Goal: Task Accomplishment & Management: Manage account settings

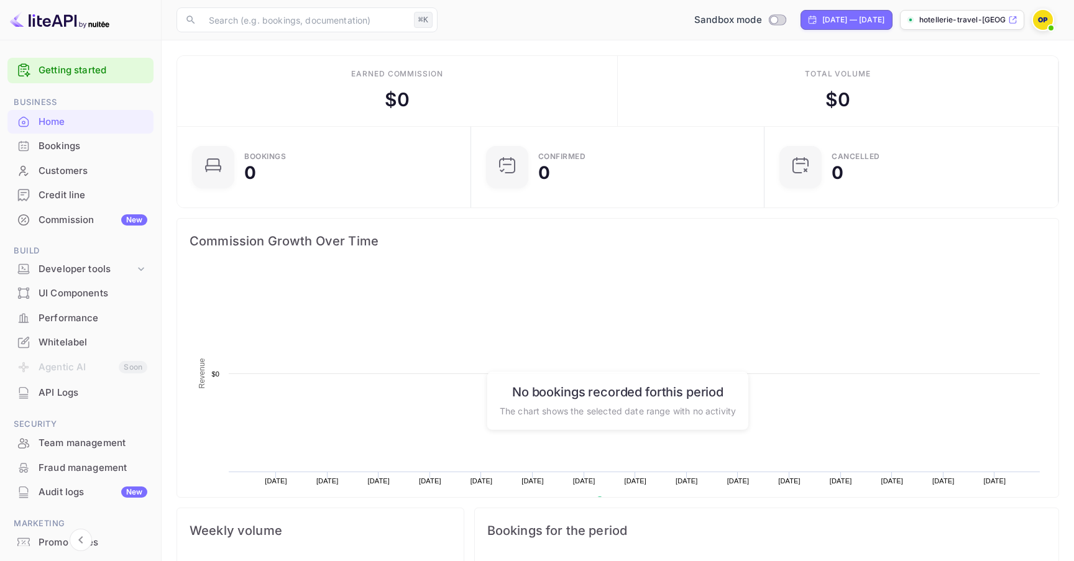
scroll to position [202, 287]
click at [93, 151] on div "Bookings" at bounding box center [93, 146] width 109 height 14
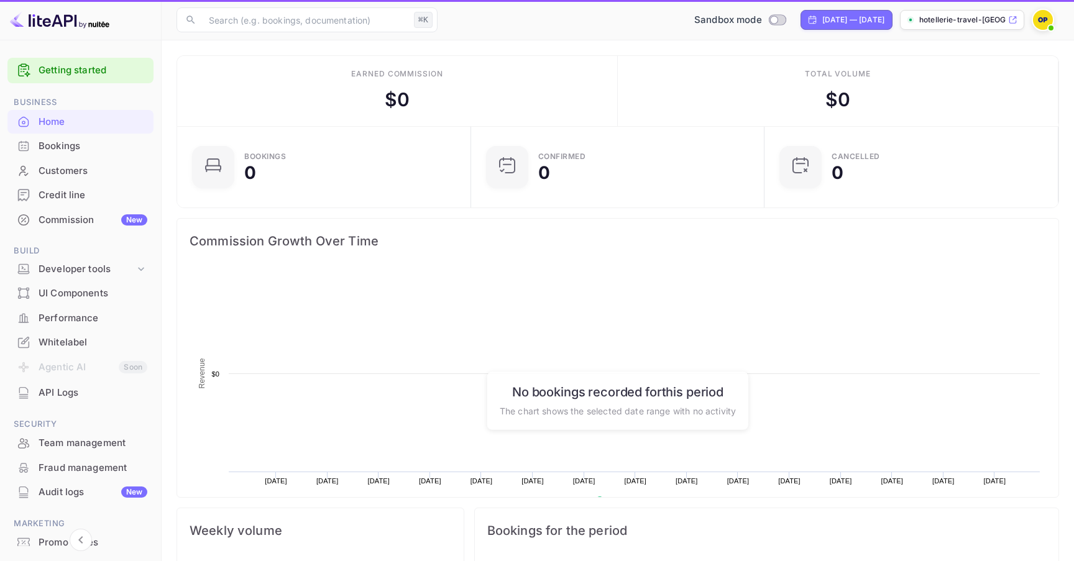
scroll to position [202, 287]
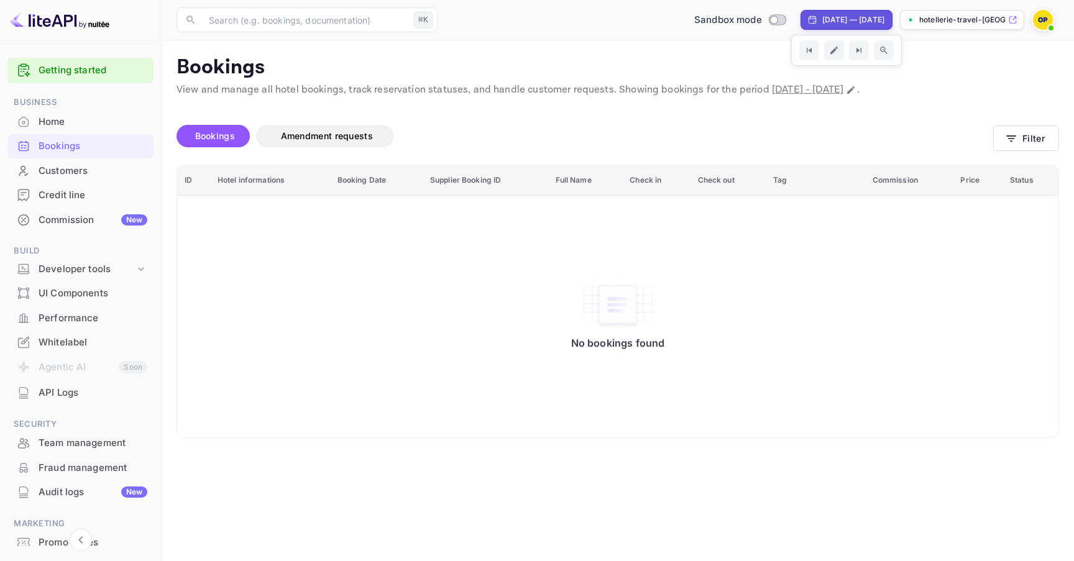
click at [935, 17] on p "hotellerie-travel-agen..." at bounding box center [963, 19] width 86 height 11
click at [1045, 19] on img at bounding box center [1043, 20] width 20 height 20
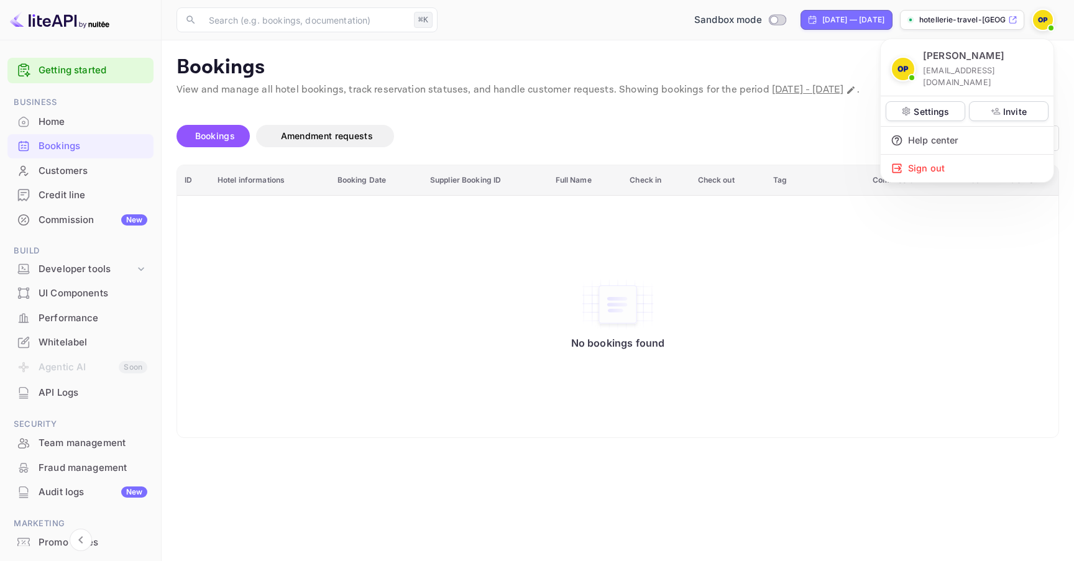
click at [615, 344] on div at bounding box center [537, 280] width 1074 height 561
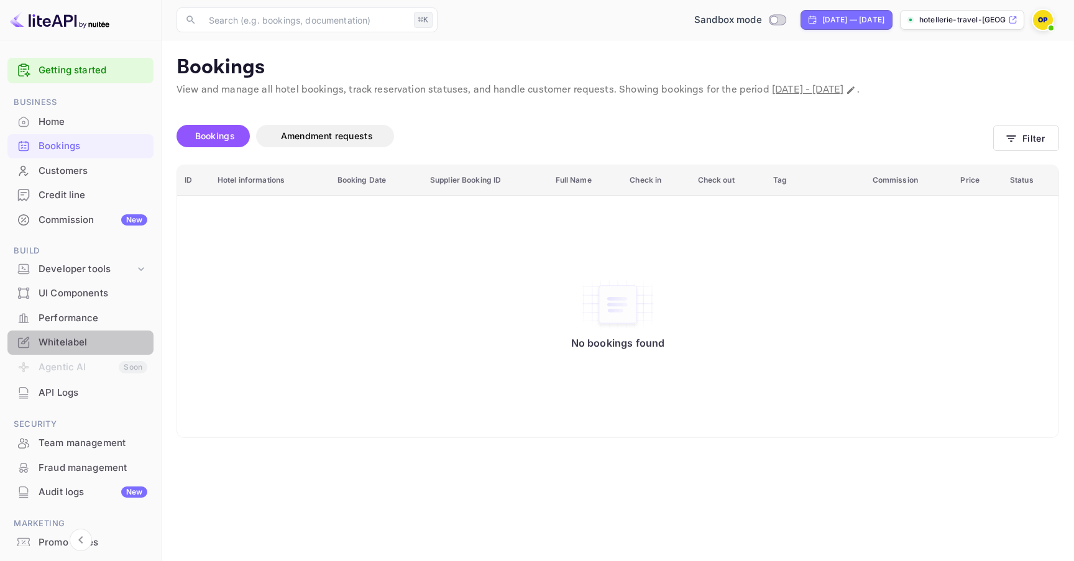
click at [105, 336] on div "Whitelabel" at bounding box center [93, 343] width 109 height 14
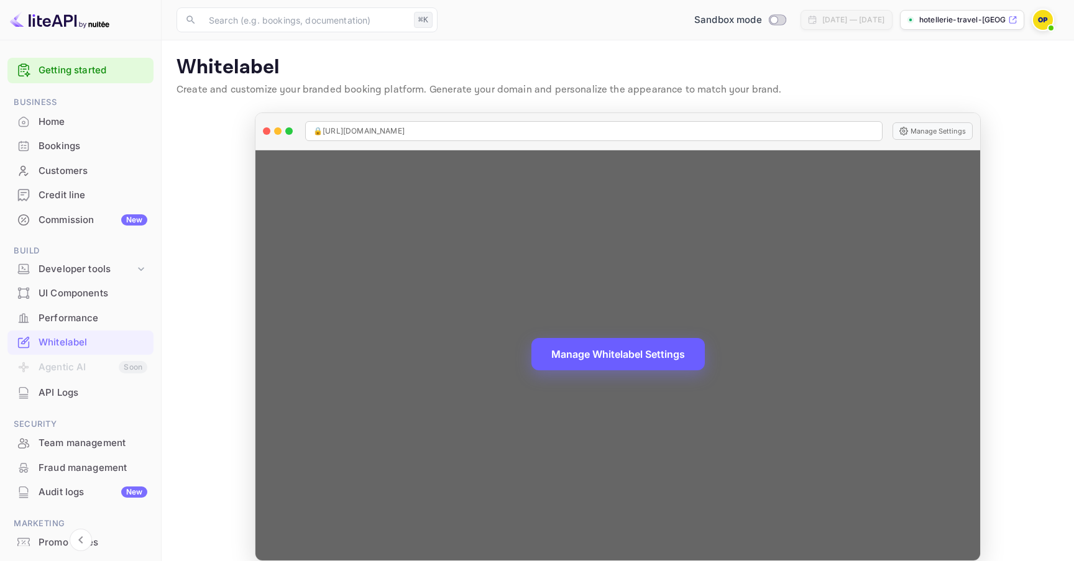
click at [635, 363] on button "Manage Whitelabel Settings" at bounding box center [618, 354] width 173 height 32
click at [638, 355] on button "Manage Whitelabel Settings" at bounding box center [618, 354] width 173 height 32
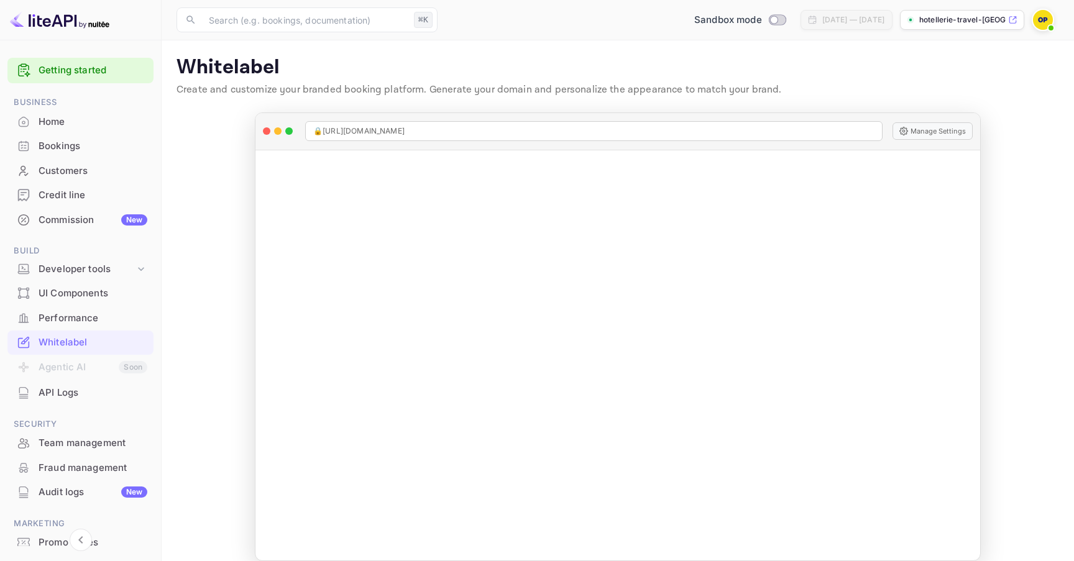
click at [131, 149] on div "Bookings" at bounding box center [93, 146] width 109 height 14
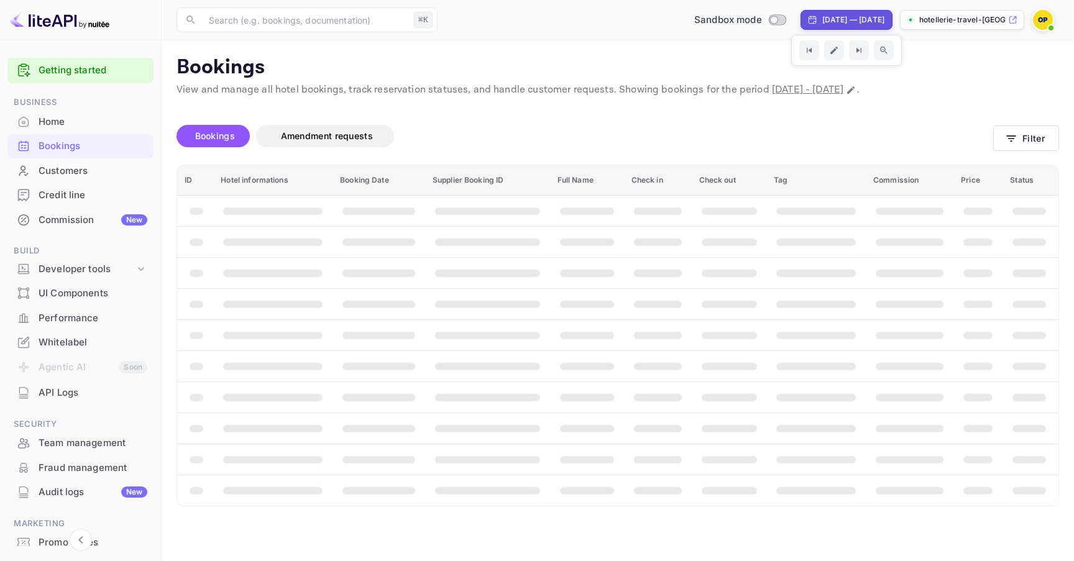
click at [837, 22] on div "Aug 25, 2025 — Sep 24, 2025" at bounding box center [854, 19] width 62 height 11
select select "7"
select select "2025"
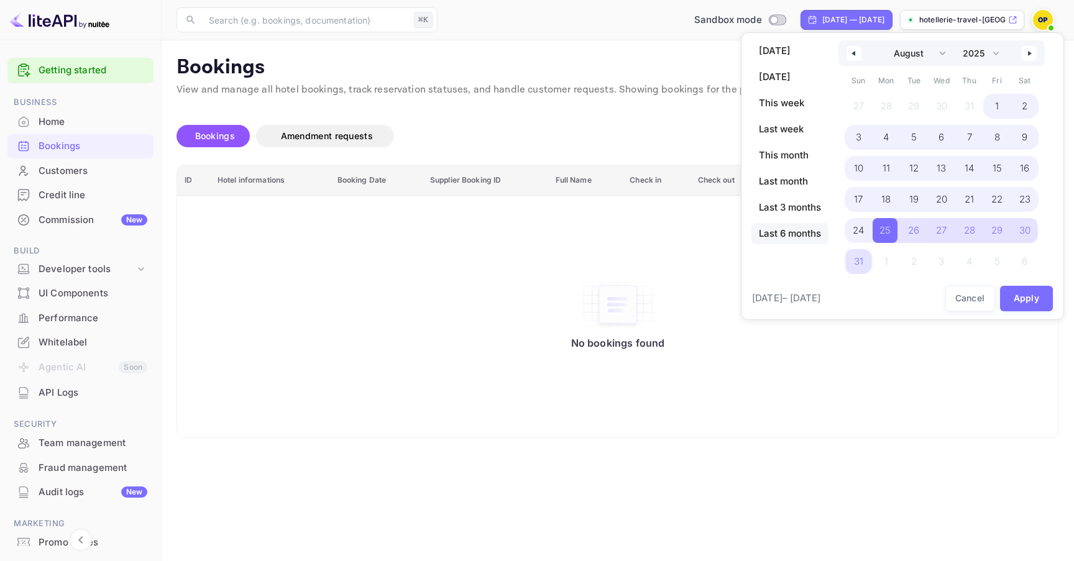
click at [789, 236] on span "Last 6 months" at bounding box center [790, 233] width 77 height 21
select select "2"
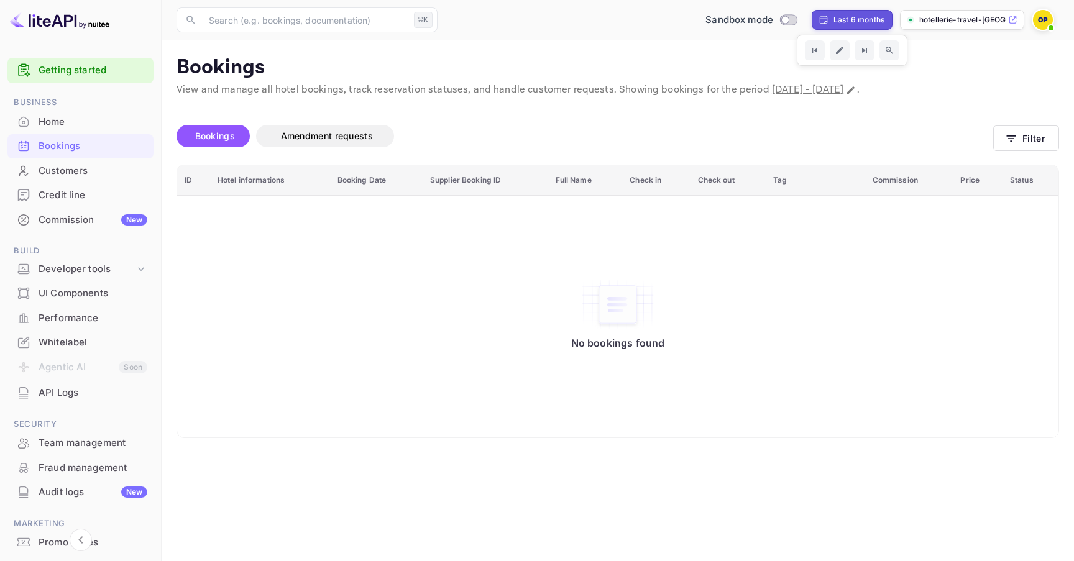
click at [838, 25] on div "Last 6 months" at bounding box center [859, 19] width 51 height 11
select select "2"
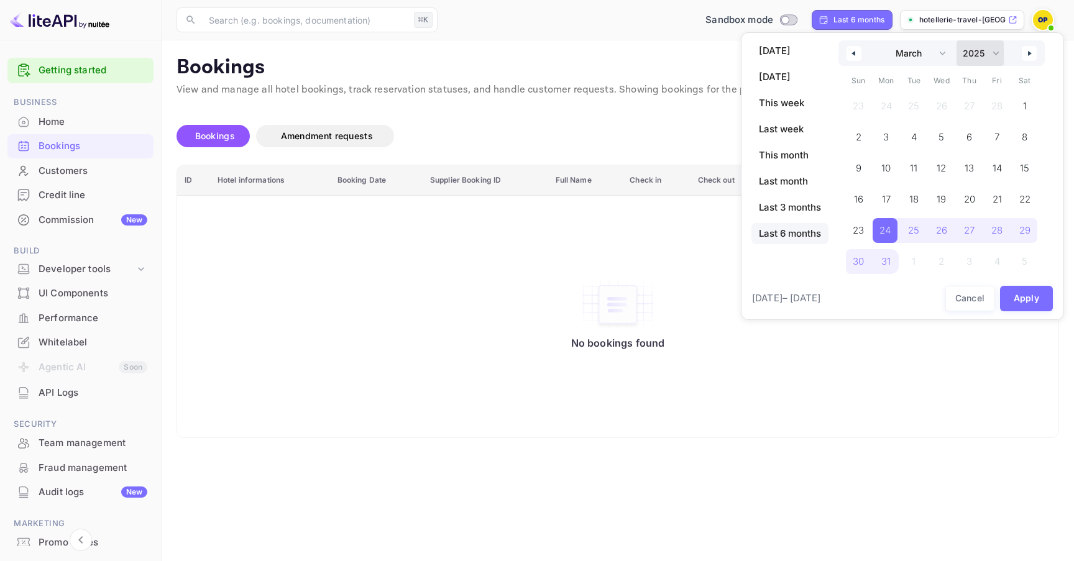
click at [966, 55] on select "2030 2029 2028 2027 2026 2025 2024 2023 2022 2021 2020 2019 2018 2017 2016 2015…" at bounding box center [980, 52] width 47 height 25
select select "2019"
click at [958, 40] on select "2030 2029 2028 2027 2026 2025 2024 2023 2022 2021 2020 2019 2018 2017 2016 2015…" at bounding box center [980, 52] width 47 height 25
click at [995, 105] on span "1" at bounding box center [996, 106] width 25 height 25
click at [1031, 51] on icon "button" at bounding box center [1031, 53] width 6 height 5
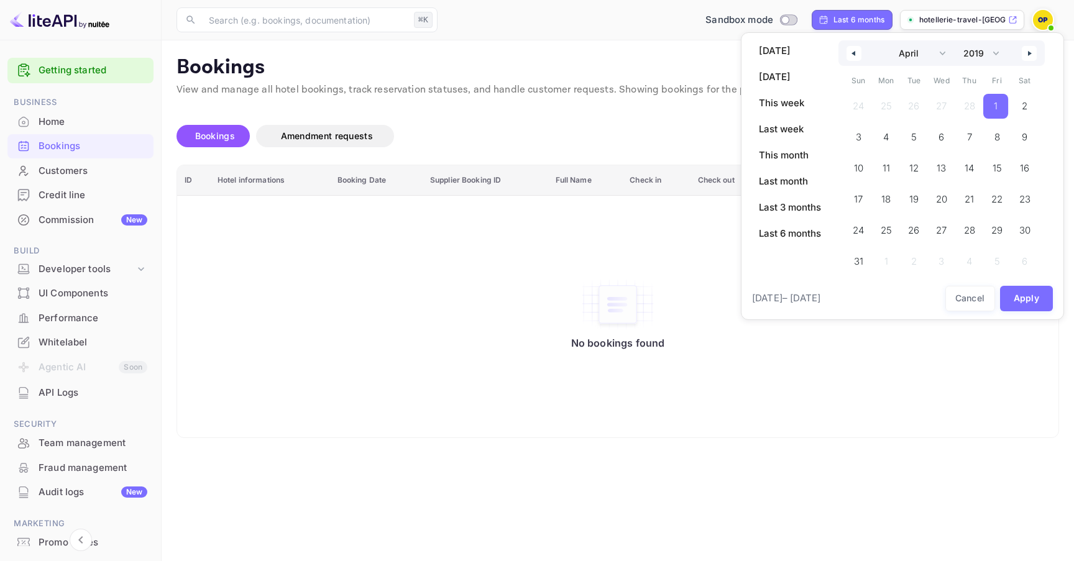
click at [1031, 51] on icon "button" at bounding box center [1031, 53] width 6 height 5
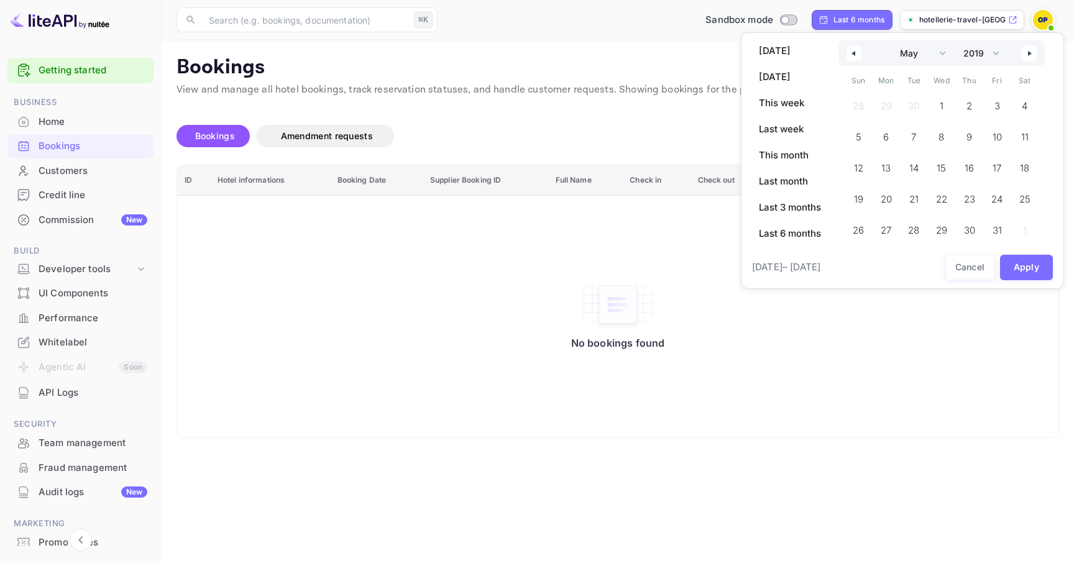
click at [1031, 51] on icon "button" at bounding box center [1031, 53] width 6 height 5
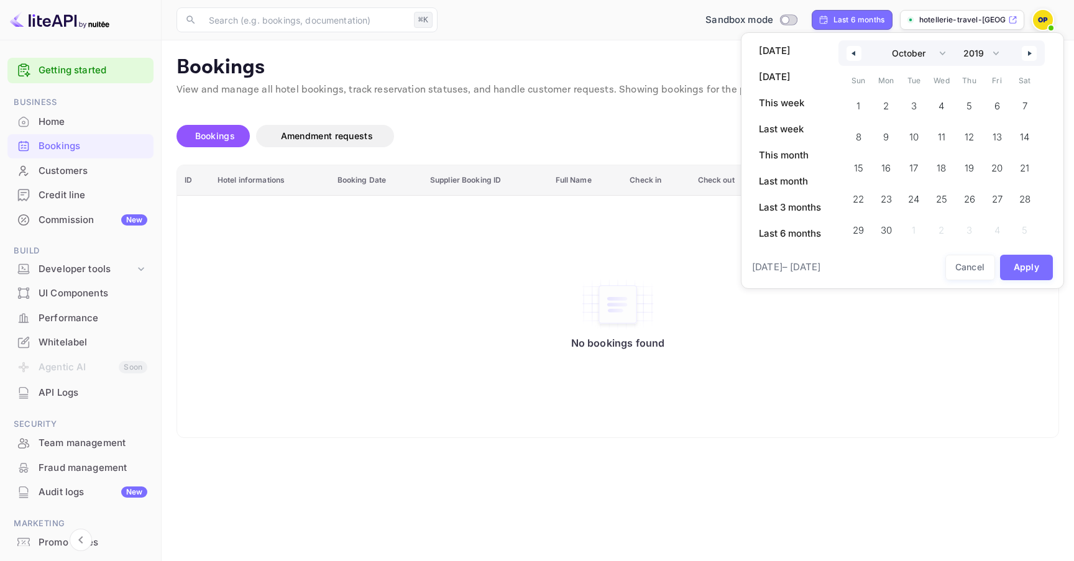
click at [1031, 51] on icon "button" at bounding box center [1031, 53] width 6 height 5
select select "0"
select select "2020"
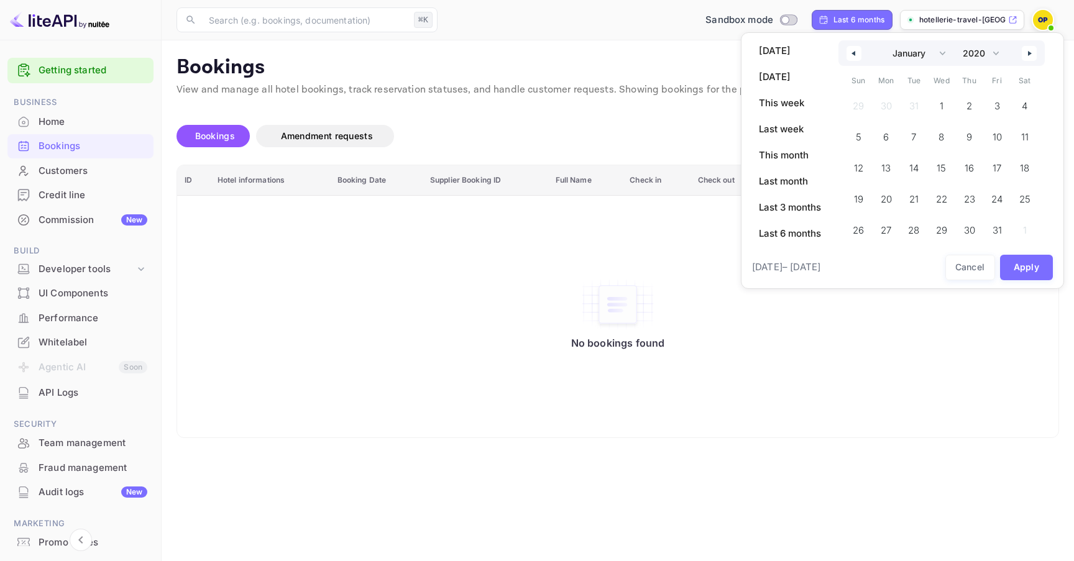
click at [1031, 51] on icon "button" at bounding box center [1031, 53] width 6 height 5
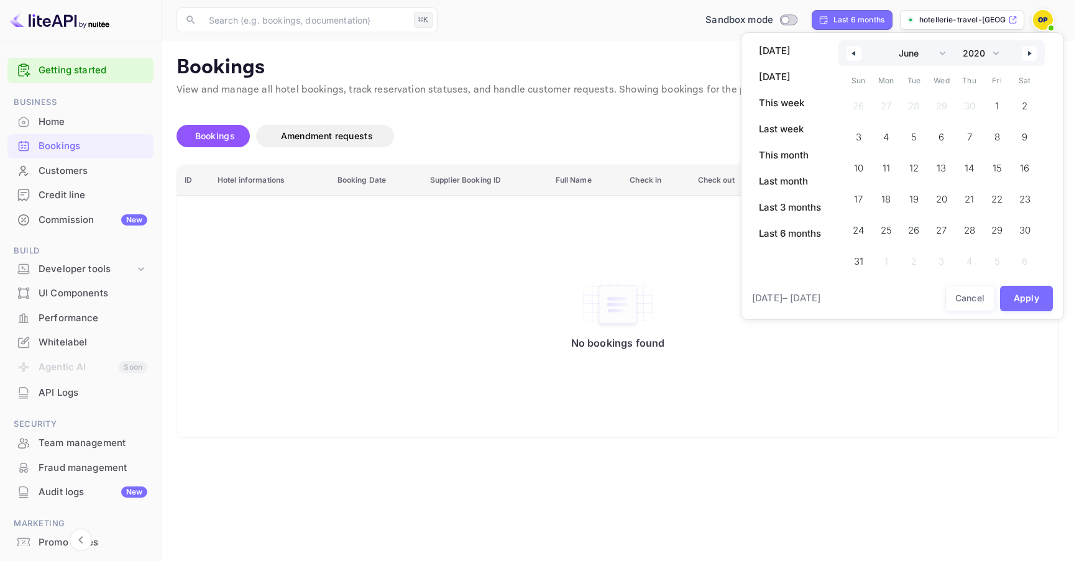
click at [1031, 51] on icon "button" at bounding box center [1031, 53] width 6 height 5
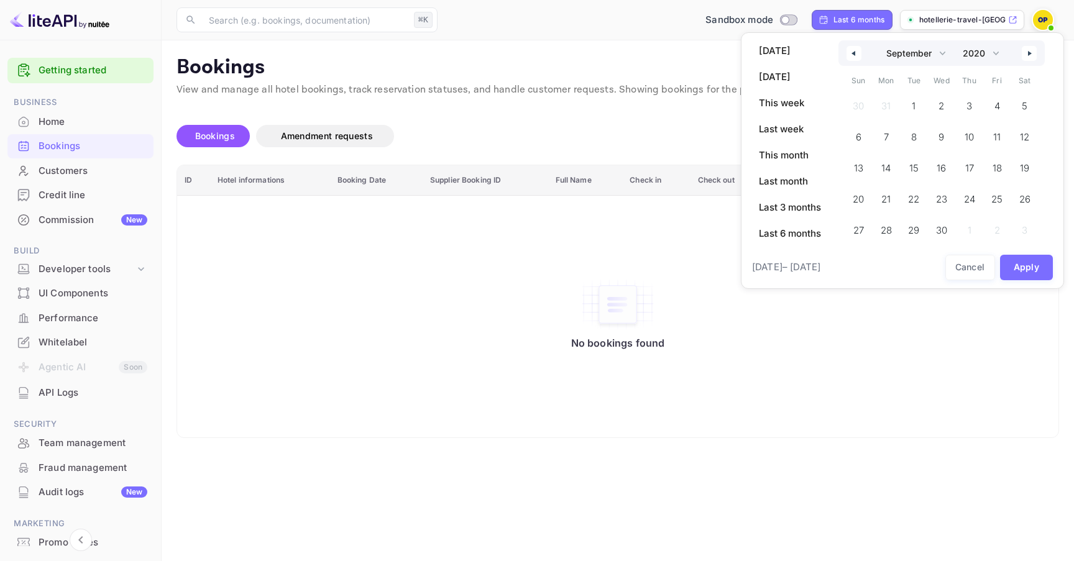
click at [1031, 51] on icon "button" at bounding box center [1031, 53] width 6 height 5
select select "0"
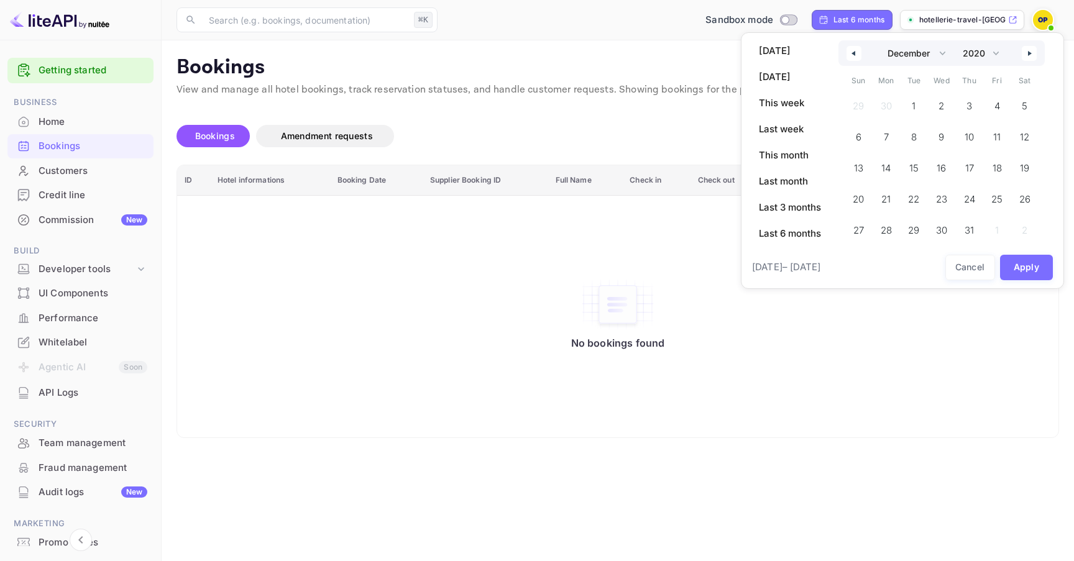
select select "2021"
click at [1031, 51] on icon "button" at bounding box center [1031, 53] width 6 height 5
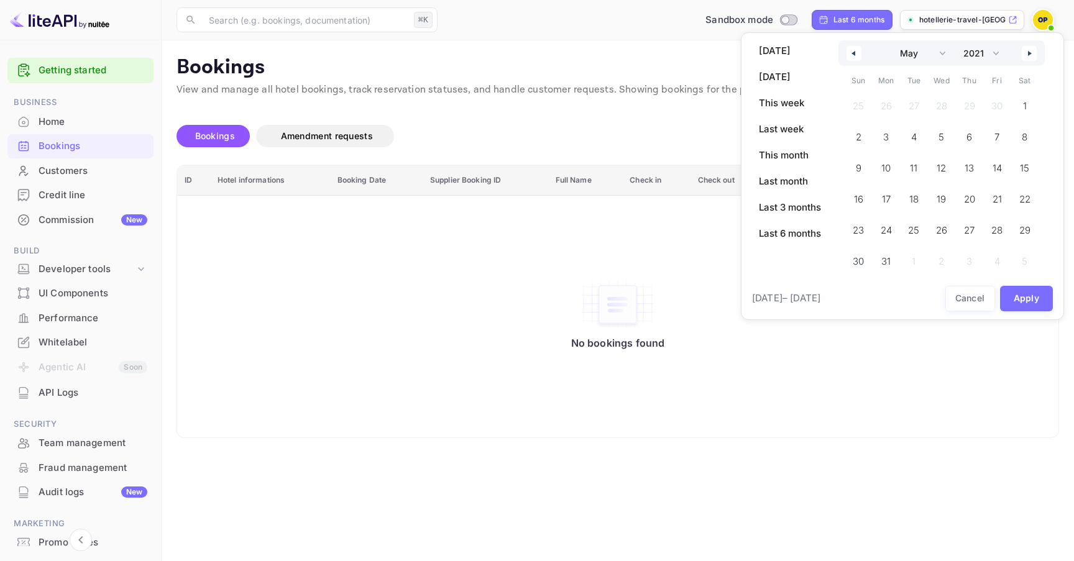
click at [1031, 51] on icon "button" at bounding box center [1031, 53] width 6 height 5
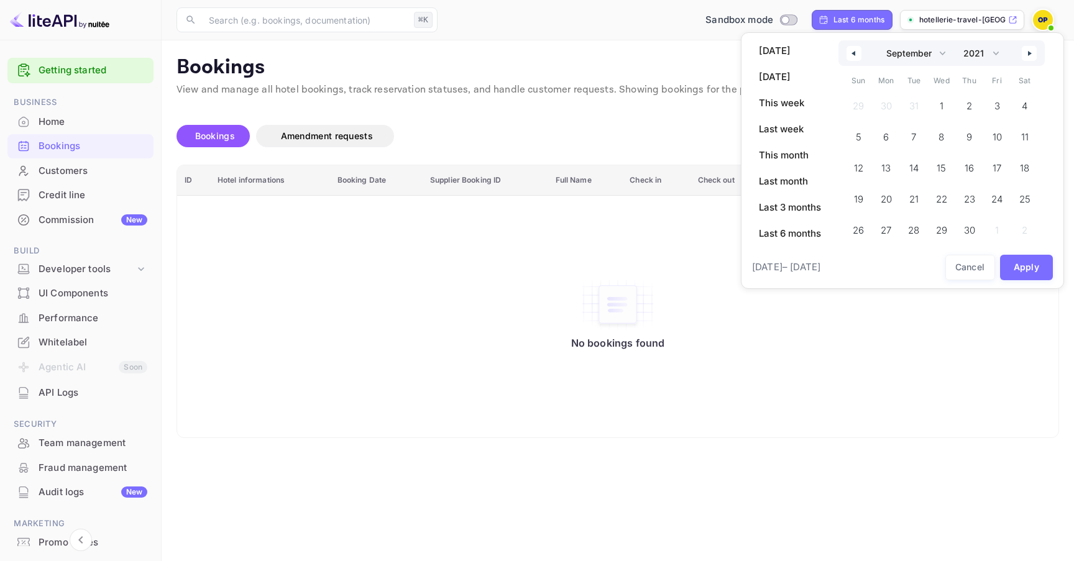
click at [1031, 51] on icon "button" at bounding box center [1031, 53] width 6 height 5
select select "0"
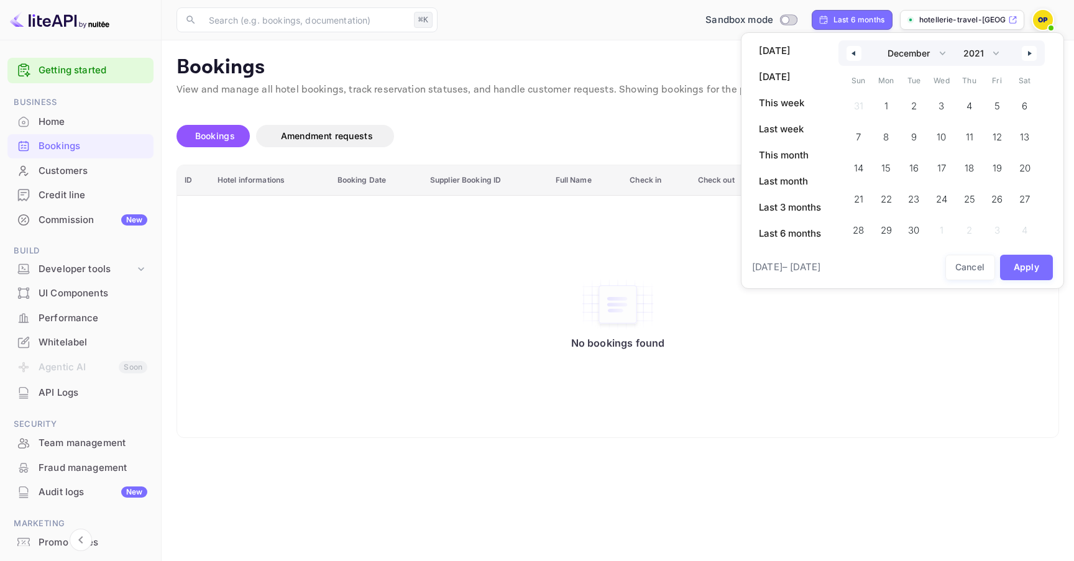
select select "2022"
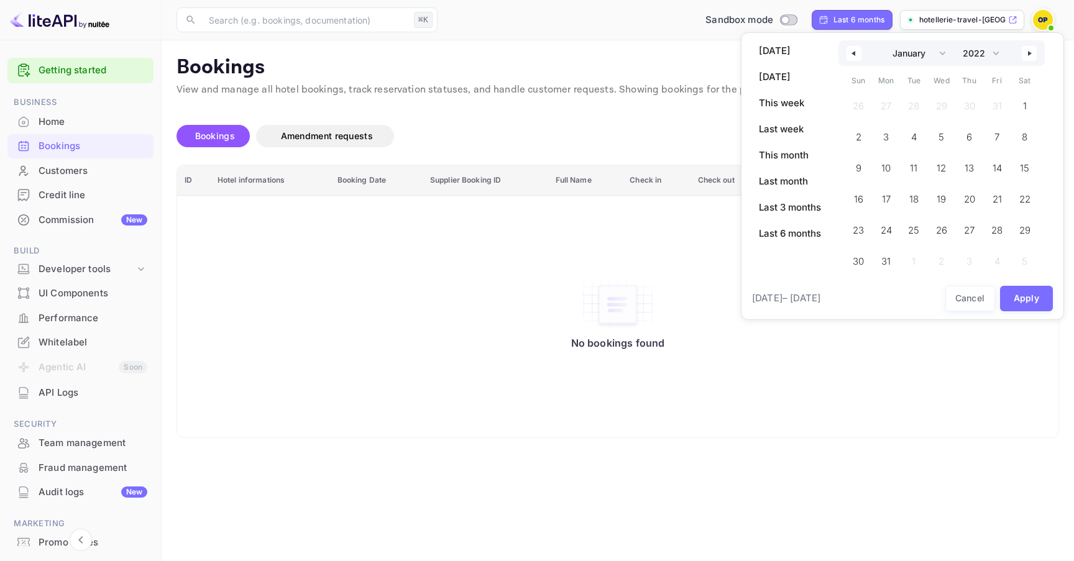
click at [1031, 51] on icon "button" at bounding box center [1031, 53] width 6 height 5
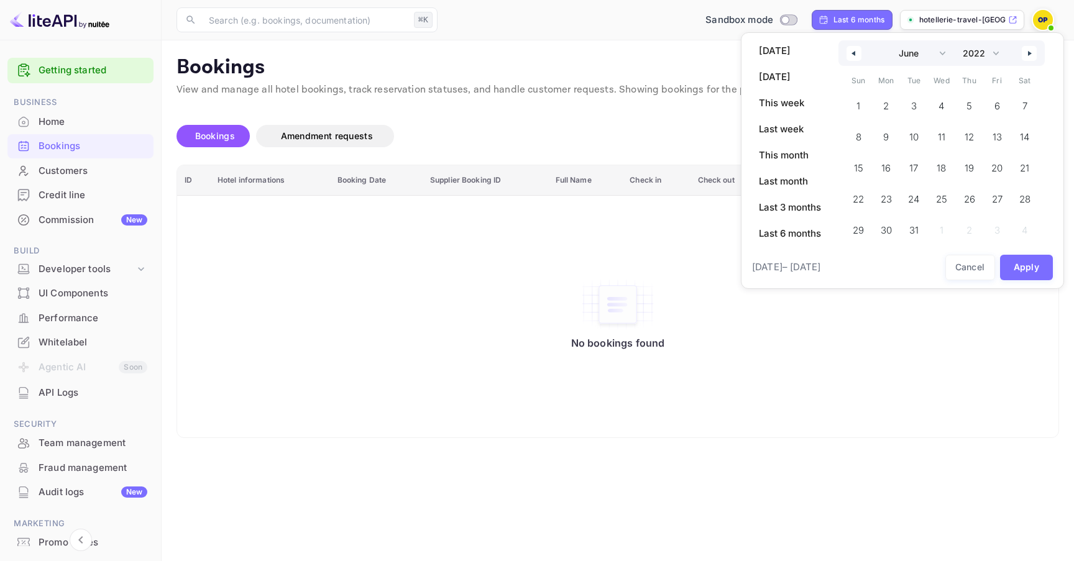
click at [1031, 51] on icon "button" at bounding box center [1031, 53] width 6 height 5
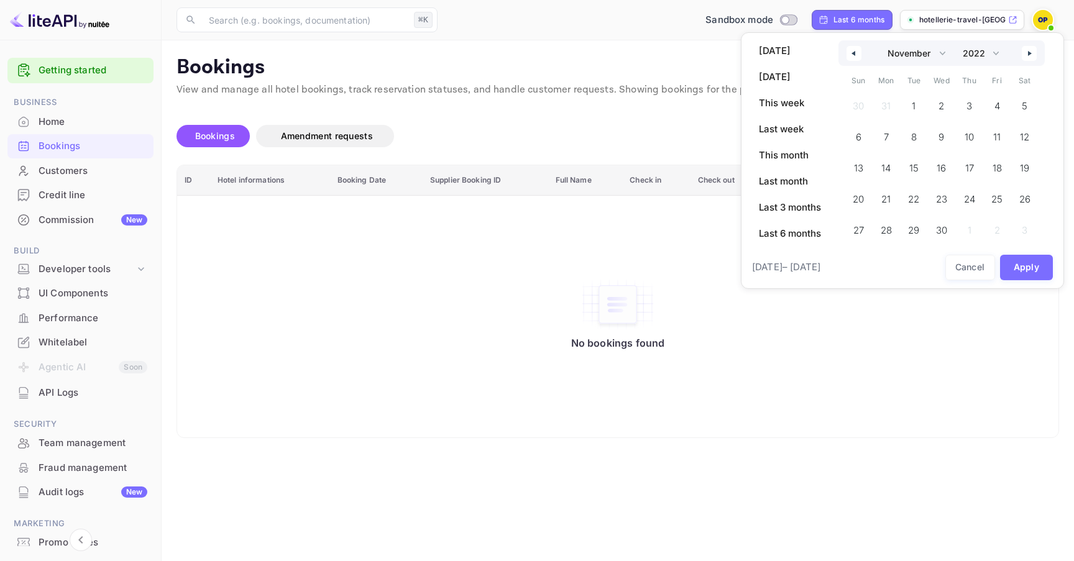
click at [1031, 51] on icon "button" at bounding box center [1031, 53] width 6 height 5
select select "0"
select select "2023"
click at [1031, 51] on icon "button" at bounding box center [1031, 53] width 6 height 5
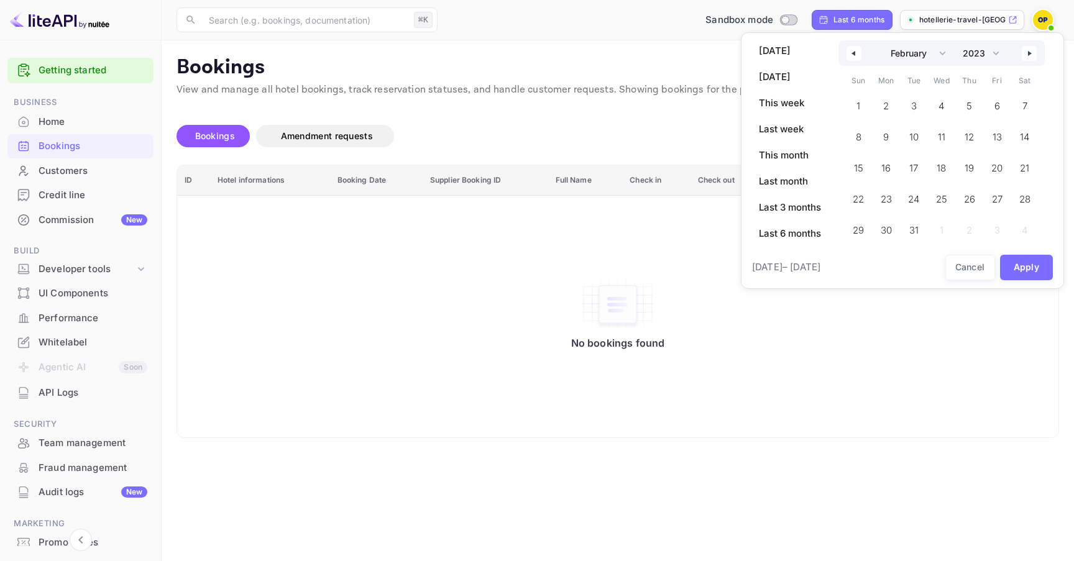
click at [1031, 51] on icon "button" at bounding box center [1031, 53] width 6 height 5
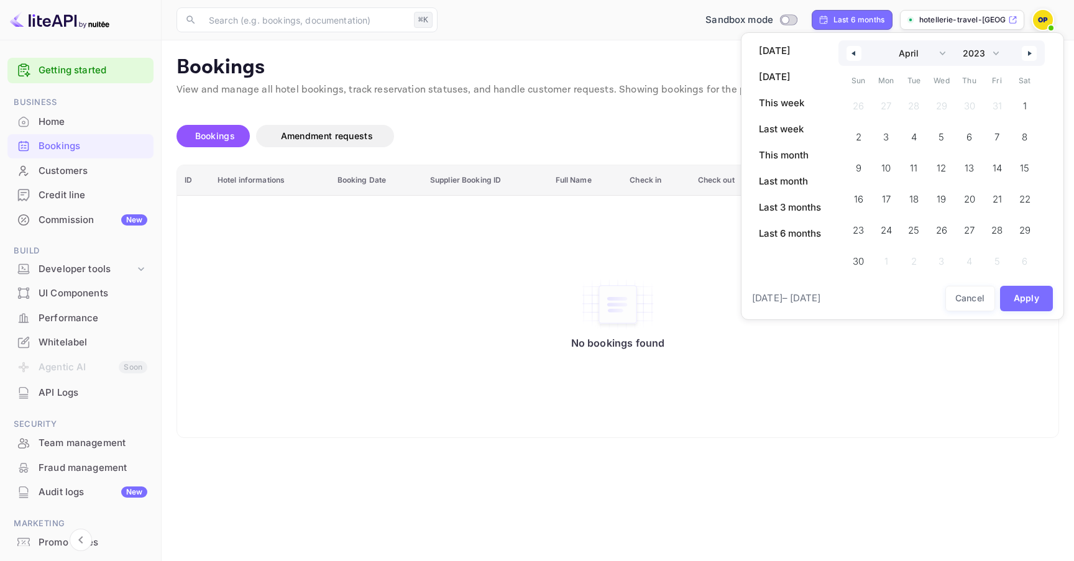
click at [1031, 51] on icon "button" at bounding box center [1031, 53] width 6 height 5
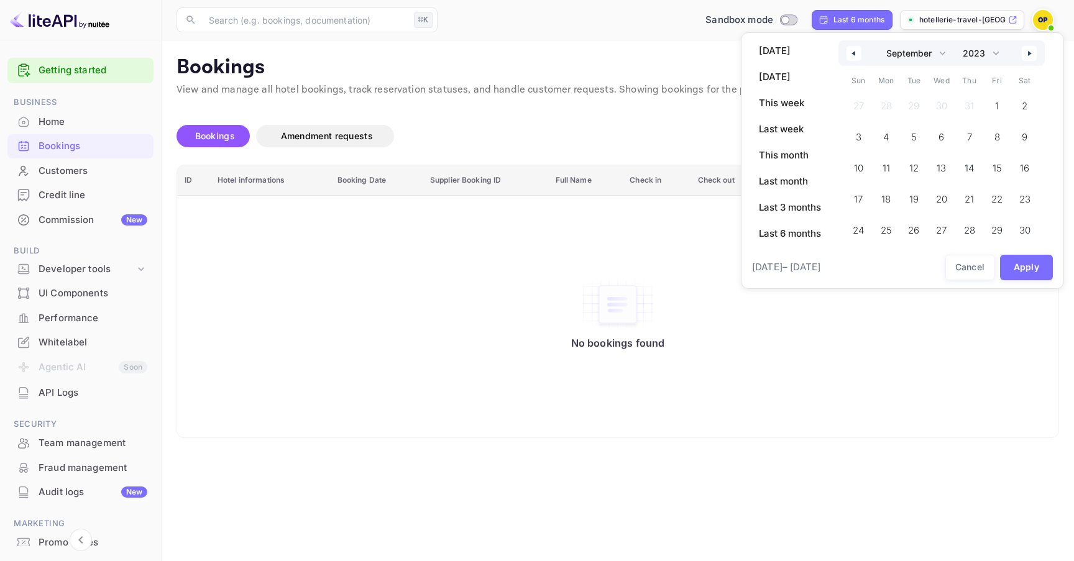
click at [1031, 51] on icon "button" at bounding box center [1031, 53] width 6 height 5
select select "0"
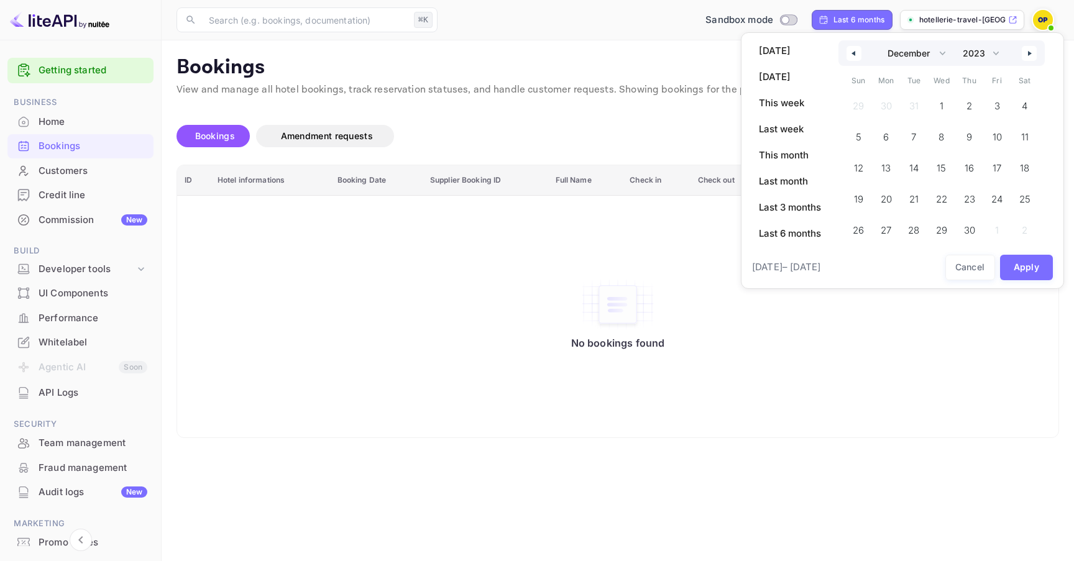
select select "2024"
click at [1031, 51] on icon "button" at bounding box center [1031, 53] width 6 height 5
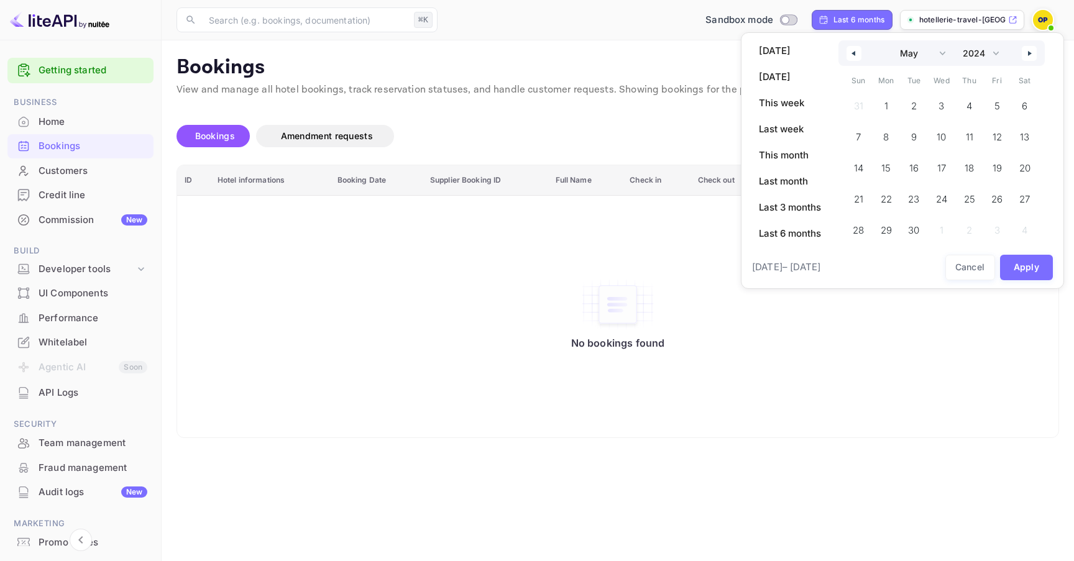
click at [1031, 51] on icon "button" at bounding box center [1031, 53] width 6 height 5
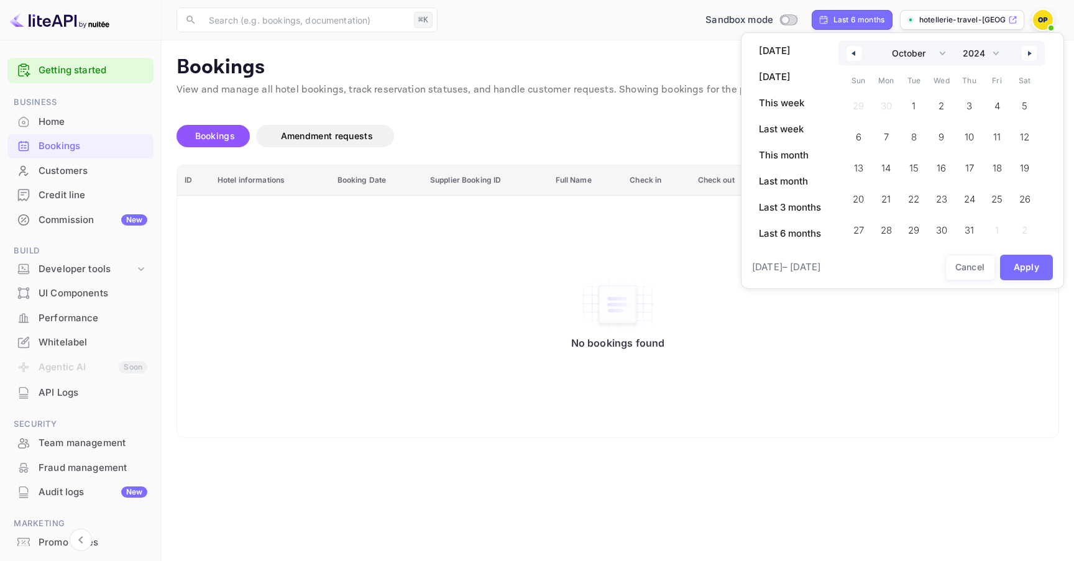
click at [1031, 51] on icon "button" at bounding box center [1031, 53] width 6 height 5
select select "0"
select select "2025"
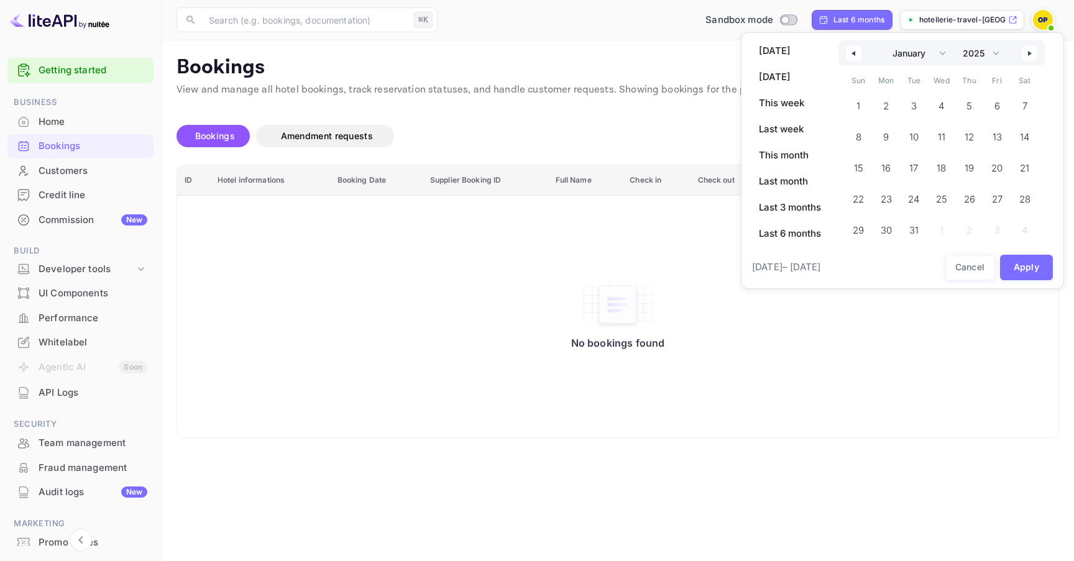
click at [1031, 51] on icon "button" at bounding box center [1031, 53] width 6 height 5
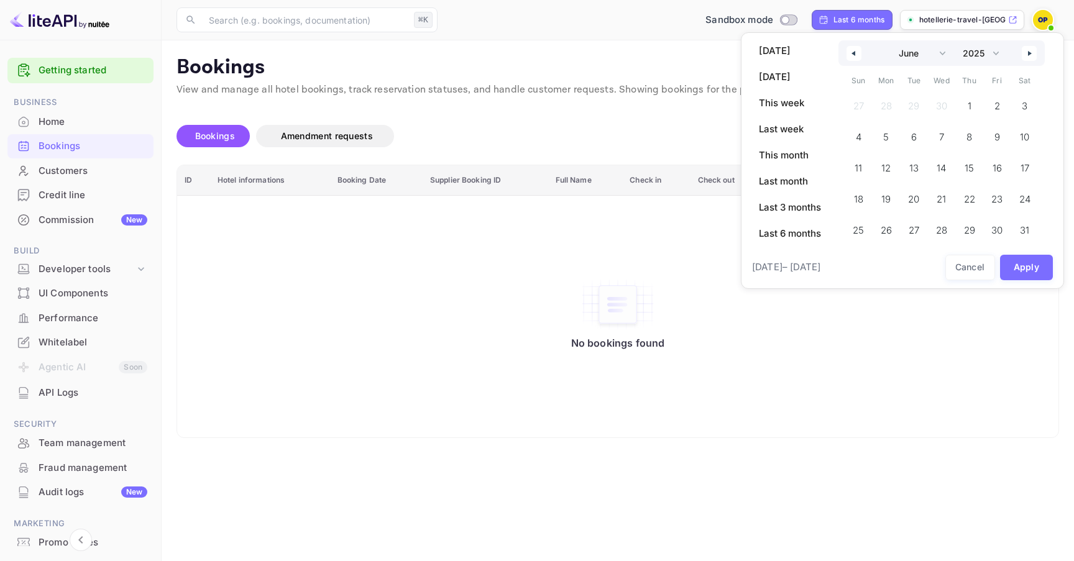
click at [1031, 51] on icon "button" at bounding box center [1031, 53] width 6 height 5
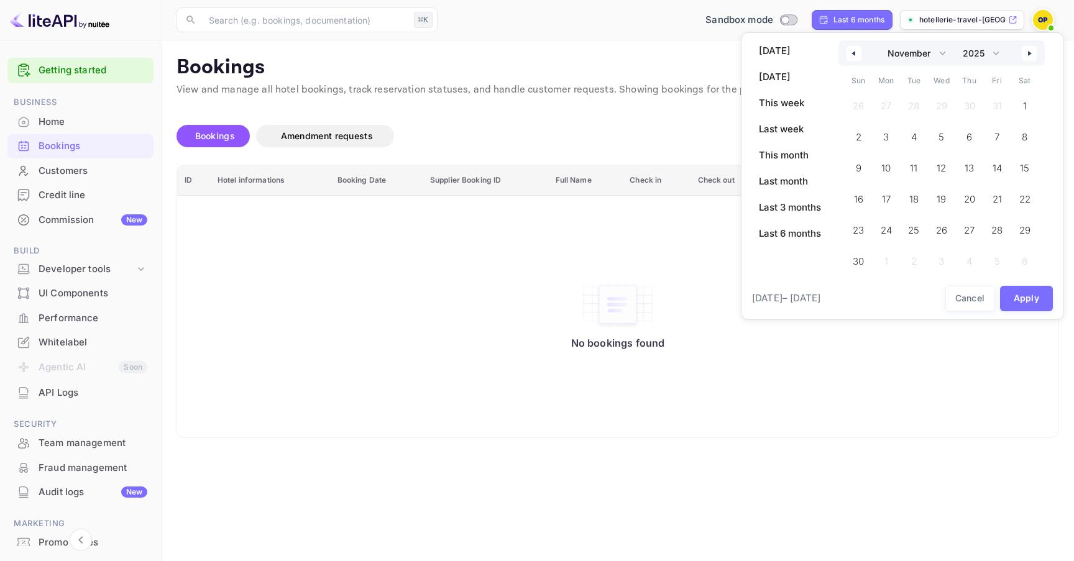
click at [1031, 51] on icon "button" at bounding box center [1031, 53] width 6 height 5
select select "0"
select select "2026"
click at [1031, 51] on icon "button" at bounding box center [1031, 53] width 6 height 5
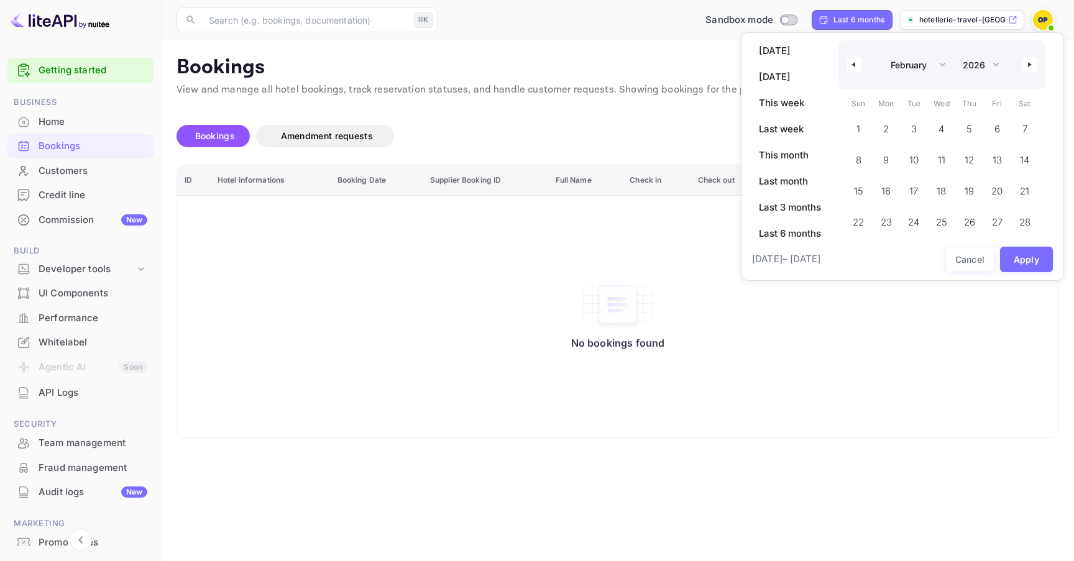
click at [1031, 50] on div "January February March April May June July August September October November De…" at bounding box center [942, 64] width 206 height 48
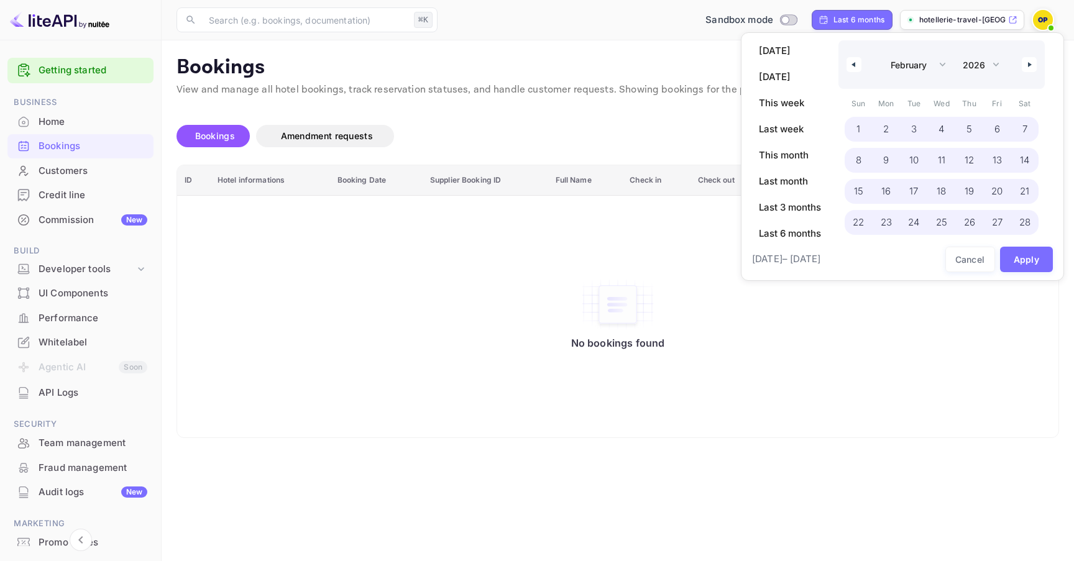
click at [1027, 224] on span "28" at bounding box center [1025, 222] width 11 height 22
select select "2"
select select "2019"
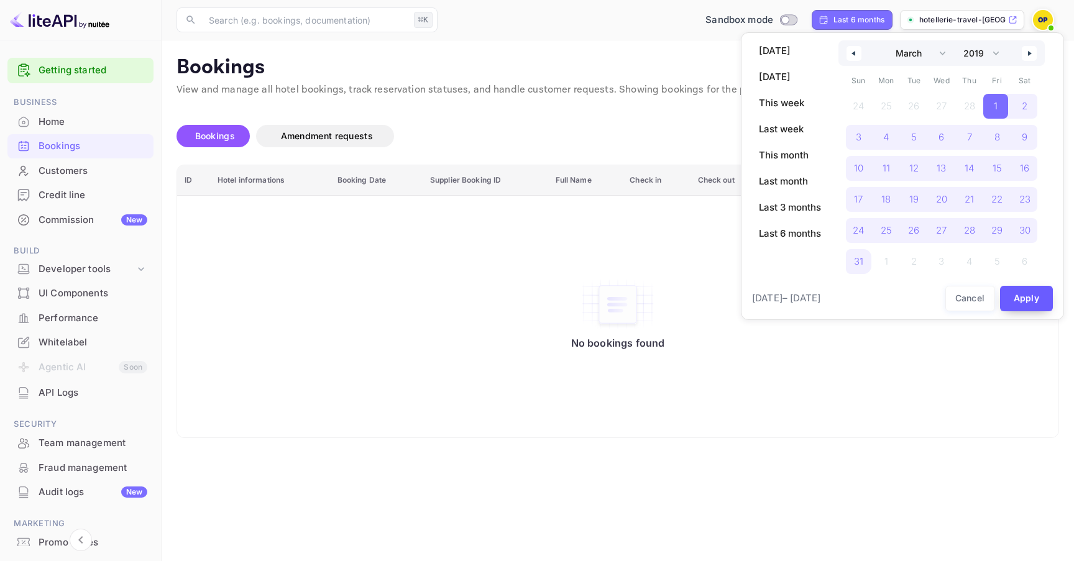
click at [1037, 303] on button "Apply" at bounding box center [1026, 298] width 53 height 25
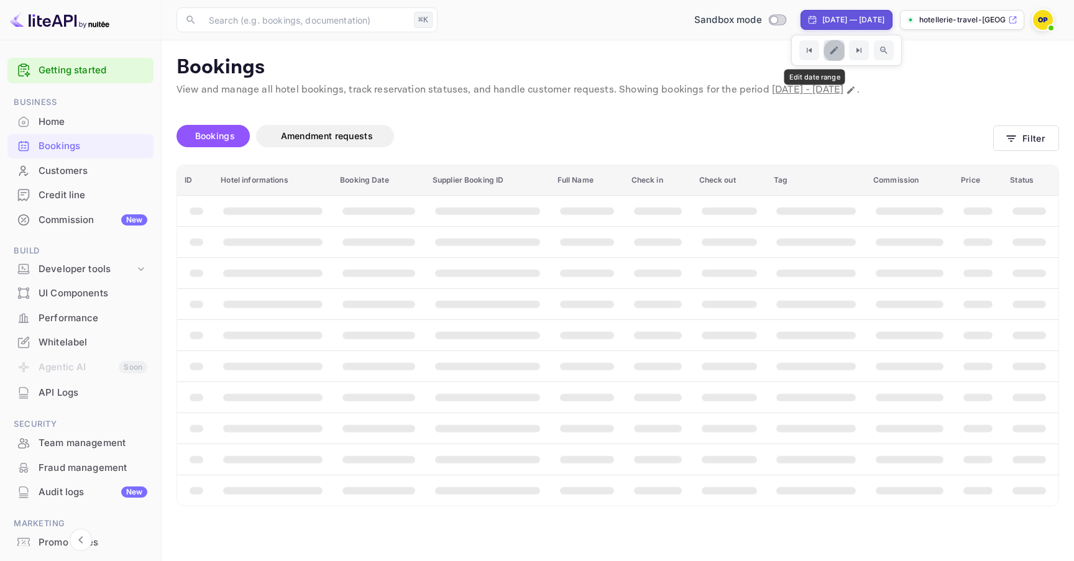
click at [829, 51] on icon "Edit date range" at bounding box center [834, 50] width 11 height 11
select select "2"
select select "2019"
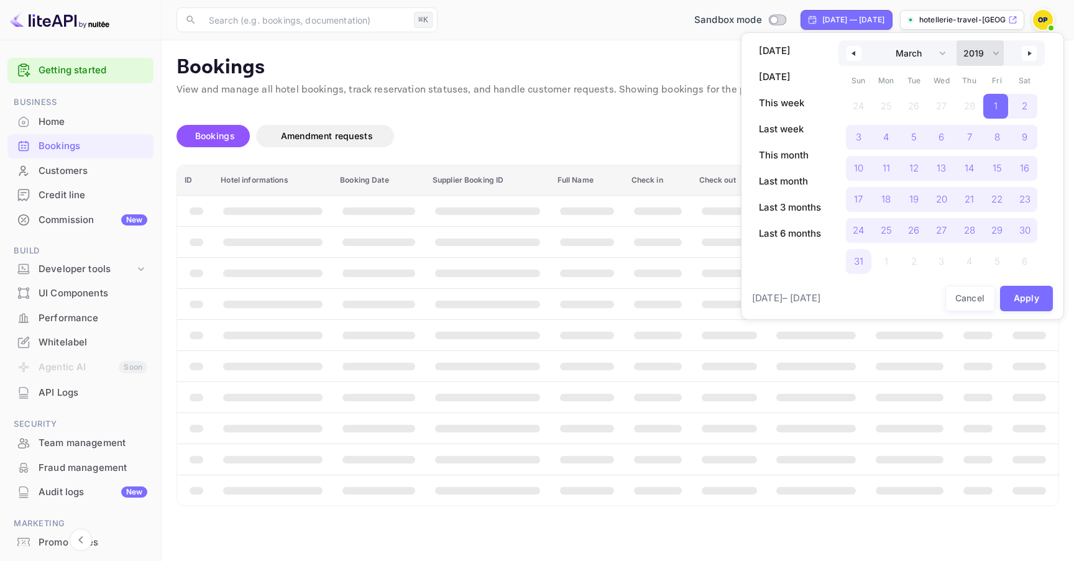
click at [977, 49] on select "2030 2029 2028 2027 2026 2025 2024 2023 2022 2021 2020 2019 2018 2017 2016 2015…" at bounding box center [980, 52] width 47 height 25
click at [632, 123] on div at bounding box center [537, 280] width 1074 height 561
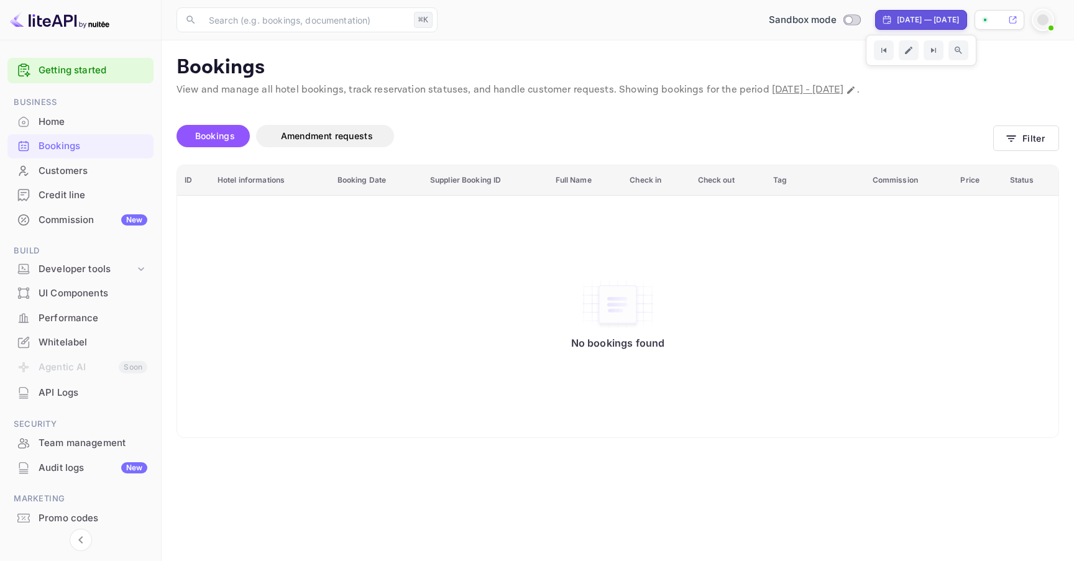
click at [1031, 16] on div "Sandbox mode [DATE] — [DATE]" at bounding box center [751, 20] width 617 height 22
click at [1040, 17] on div at bounding box center [1043, 19] width 11 height 11
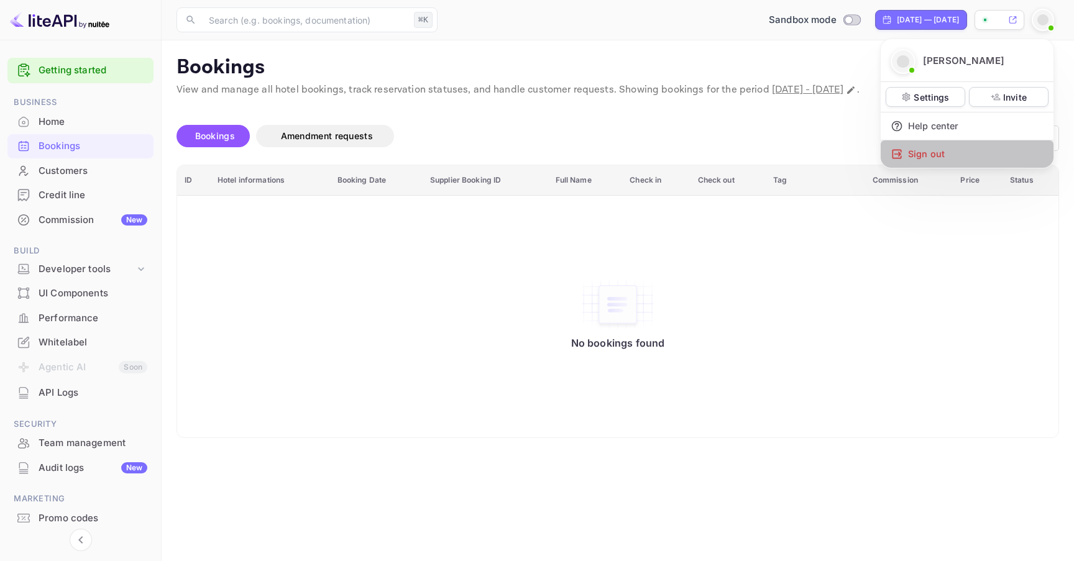
click at [957, 151] on div "Sign out" at bounding box center [967, 154] width 173 height 27
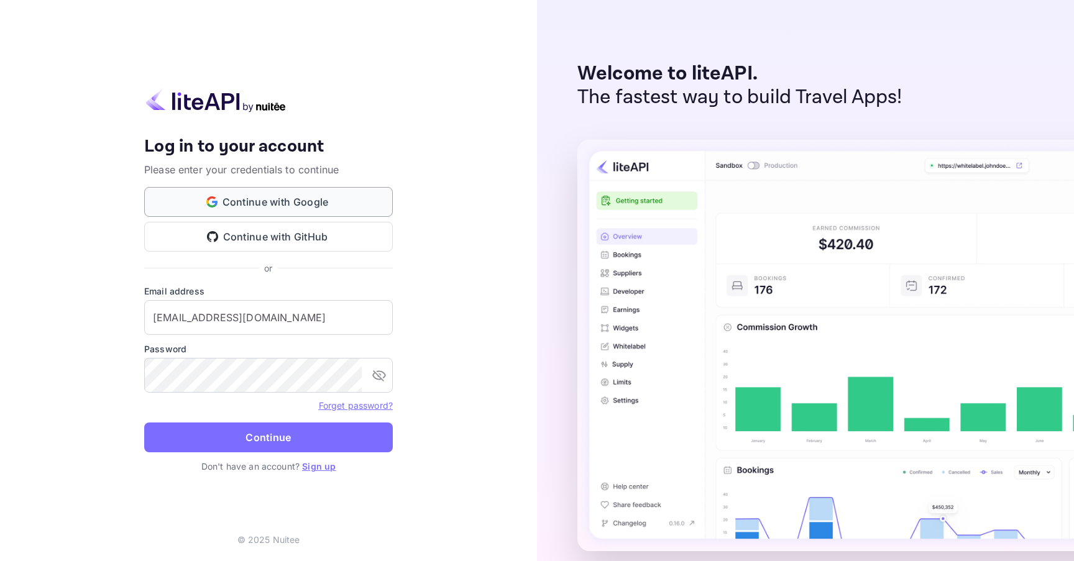
click at [369, 203] on button "Continue with Google" at bounding box center [268, 202] width 249 height 30
